Goal: Information Seeking & Learning: Understand process/instructions

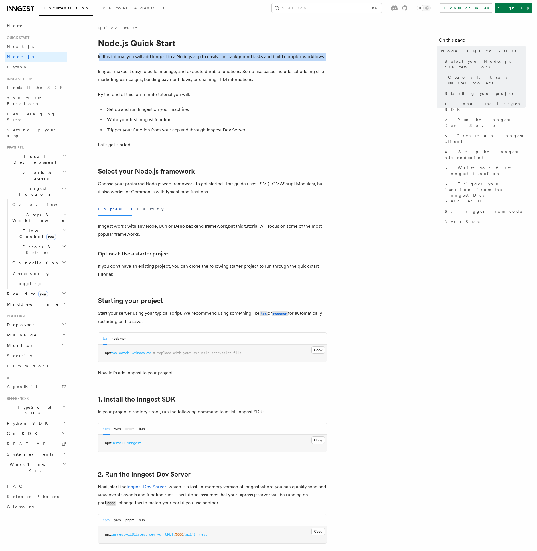
drag, startPoint x: 99, startPoint y: 55, endPoint x: 298, endPoint y: 66, distance: 199.8
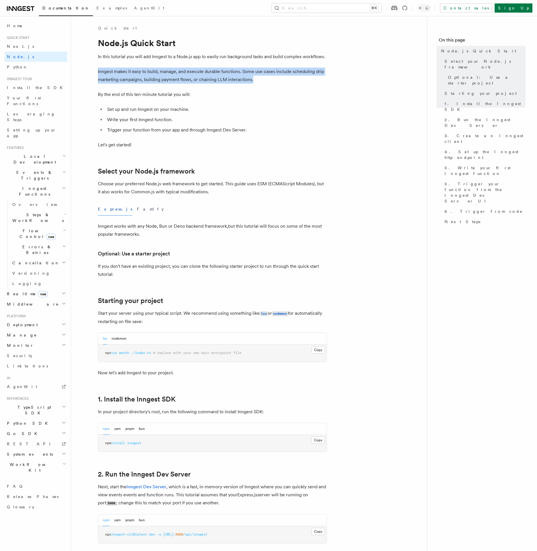
drag, startPoint x: 96, startPoint y: 72, endPoint x: 302, endPoint y: 82, distance: 205.8
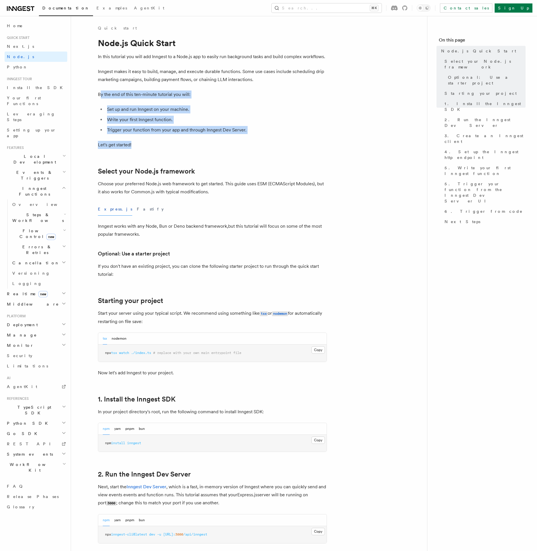
drag, startPoint x: 108, startPoint y: 96, endPoint x: 168, endPoint y: 141, distance: 75.4
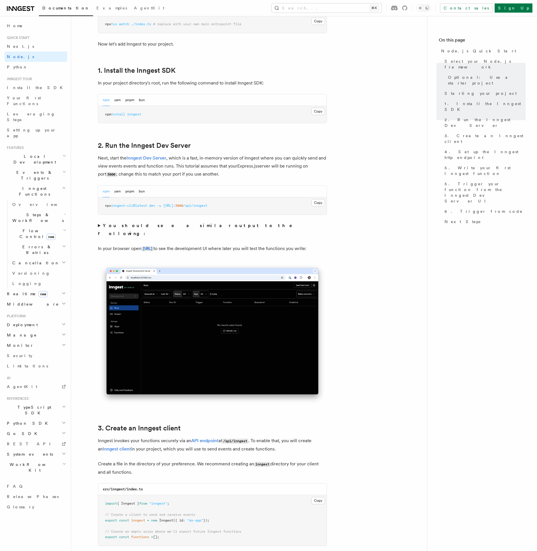
scroll to position [357, 0]
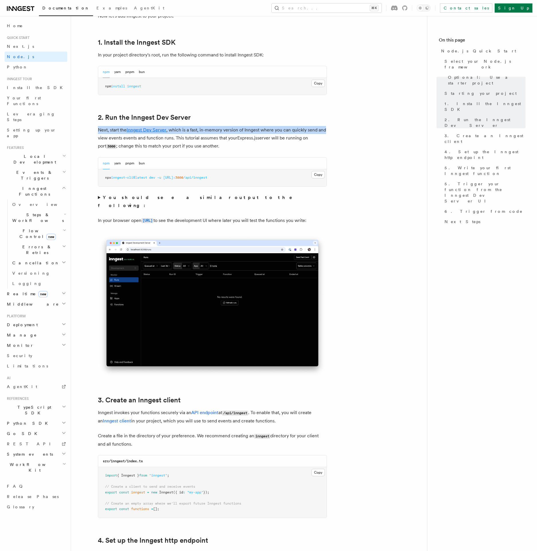
drag, startPoint x: 98, startPoint y: 130, endPoint x: 333, endPoint y: 130, distance: 234.8
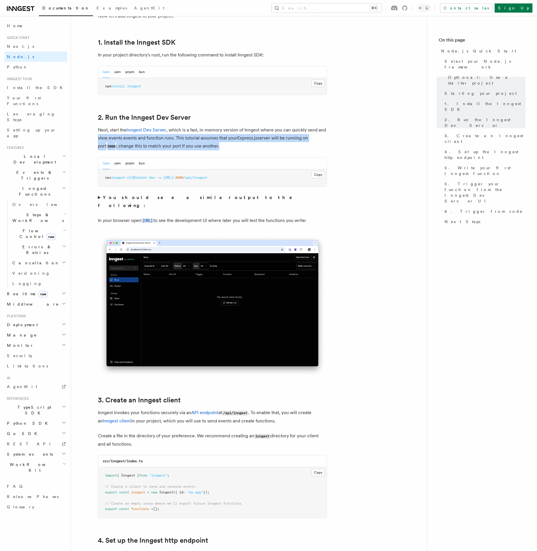
drag, startPoint x: 90, startPoint y: 137, endPoint x: 338, endPoint y: 144, distance: 248.3
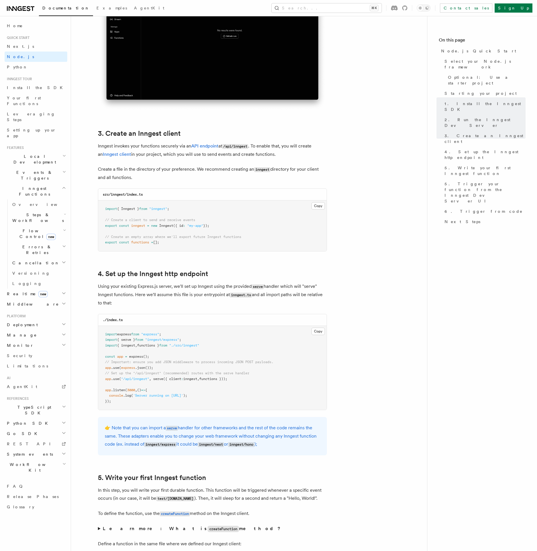
scroll to position [624, 0]
